Goal: Task Accomplishment & Management: Manage account settings

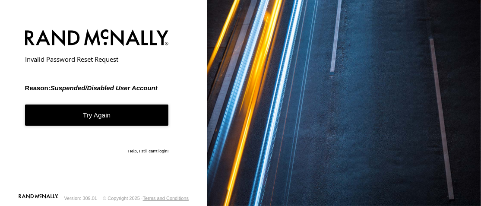
click at [95, 116] on link "Try Again" at bounding box center [97, 114] width 144 height 21
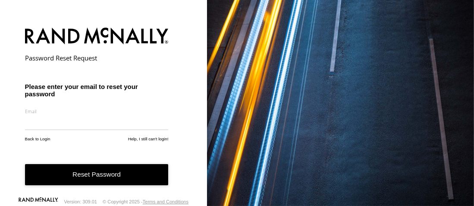
click at [69, 114] on input "email" at bounding box center [97, 122] width 144 height 16
type input "**********"
click at [99, 174] on button "Reset Password" at bounding box center [97, 174] width 144 height 21
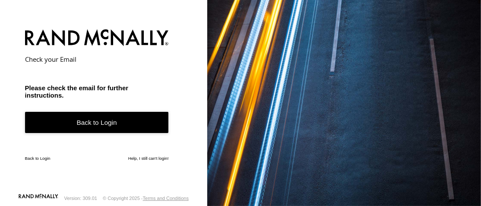
click at [93, 124] on link "Back to Login" at bounding box center [97, 122] width 144 height 21
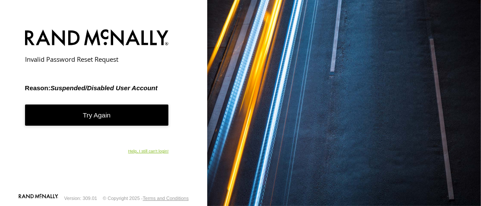
click at [142, 151] on link "Help, I still can't login!" at bounding box center [148, 151] width 41 height 6
